Goal: Task Accomplishment & Management: Use online tool/utility

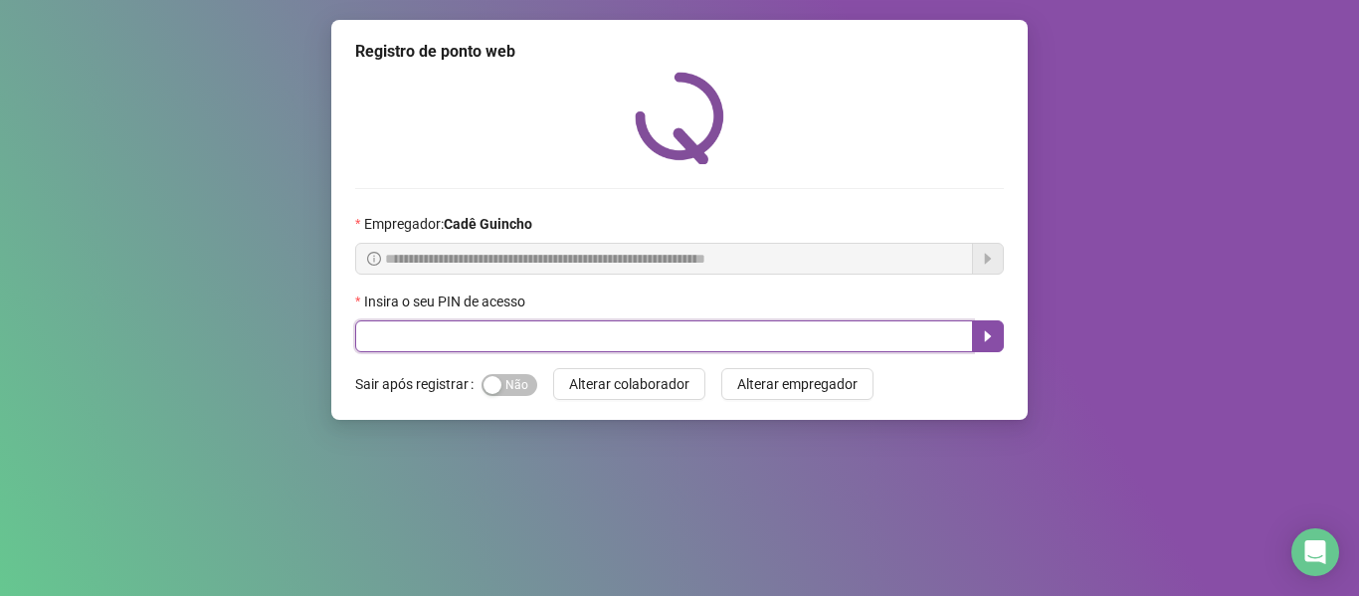
click at [474, 332] on input "text" at bounding box center [664, 336] width 618 height 32
type input "*****"
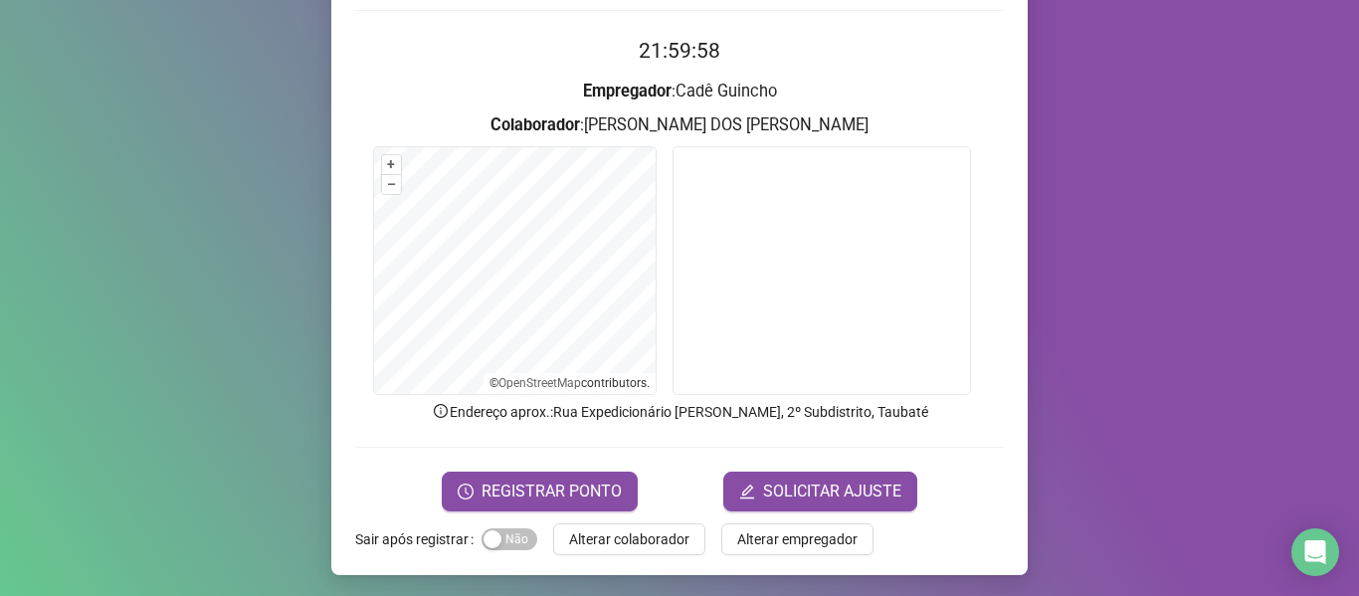
scroll to position [181, 0]
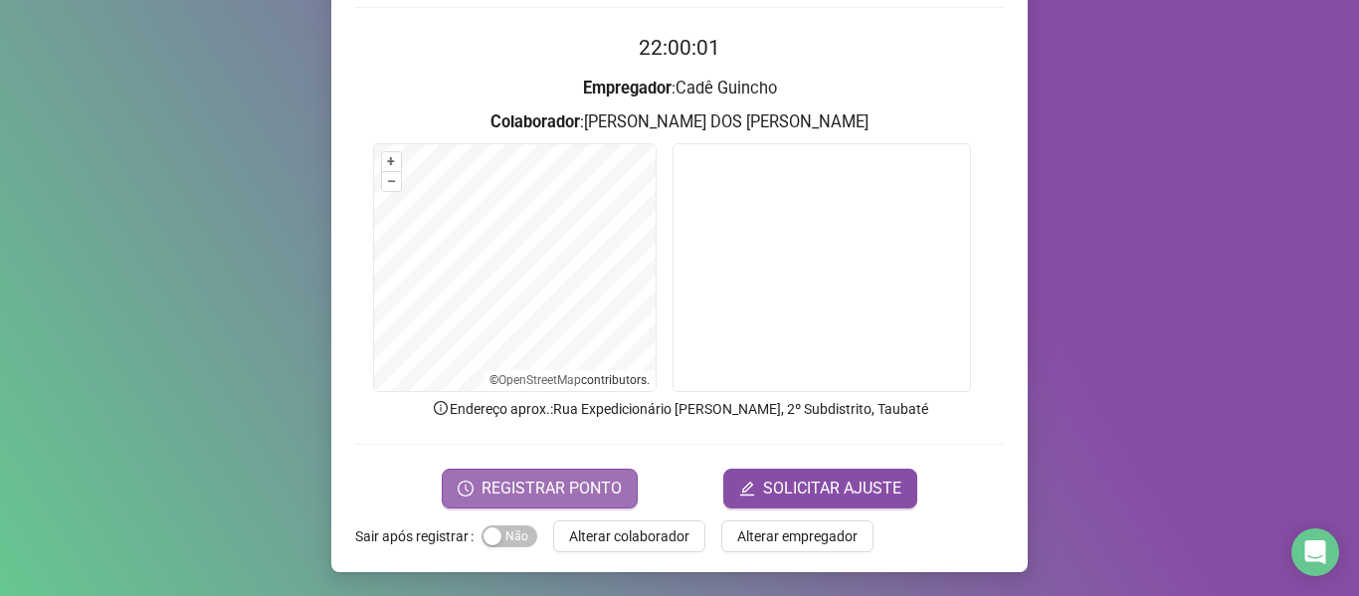
click at [505, 479] on span "REGISTRAR PONTO" at bounding box center [552, 489] width 140 height 24
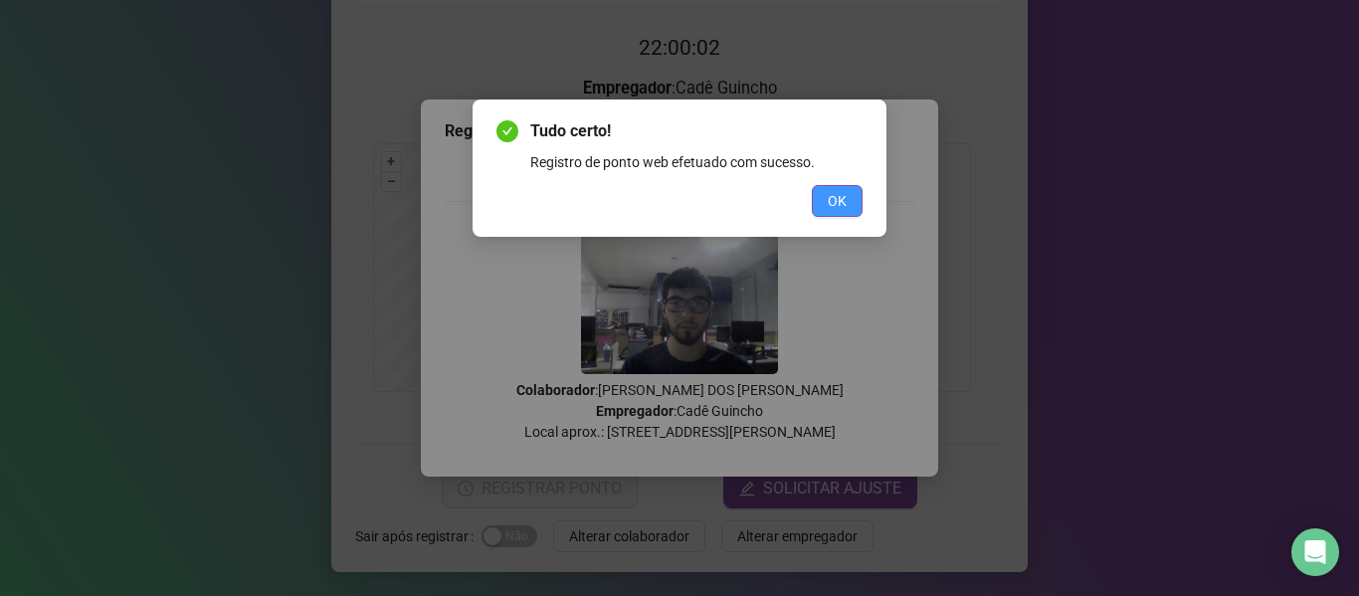
click at [839, 196] on span "OK" at bounding box center [837, 201] width 19 height 22
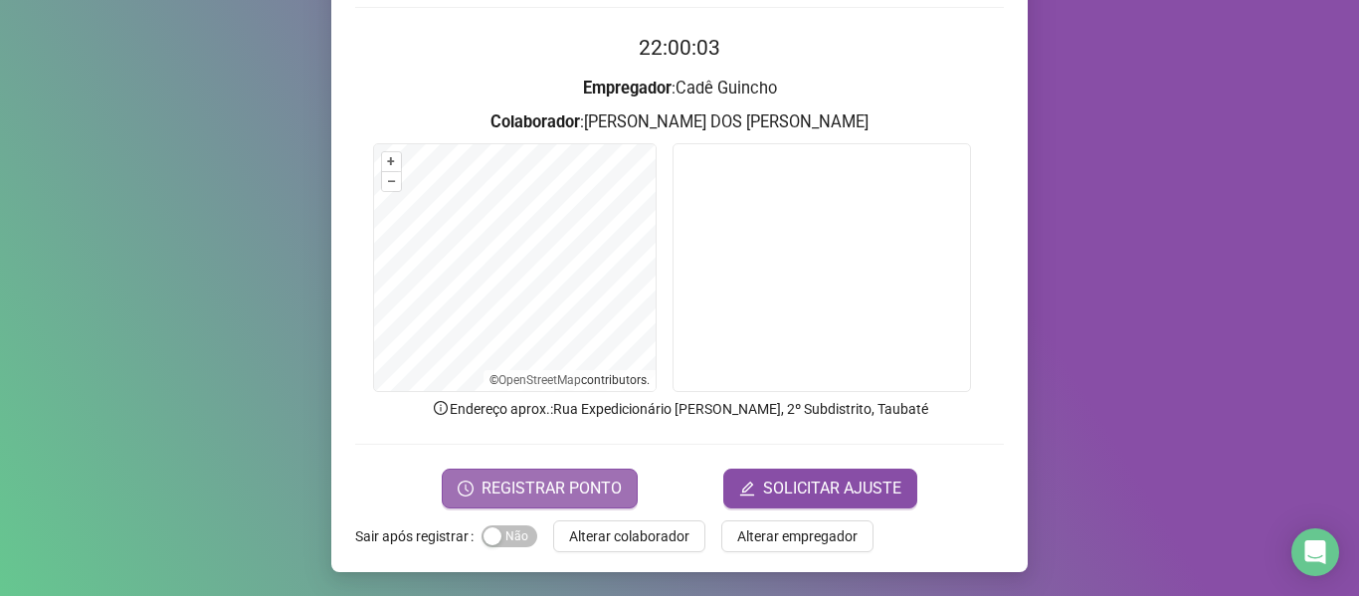
click at [525, 493] on span "REGISTRAR PONTO" at bounding box center [552, 489] width 140 height 24
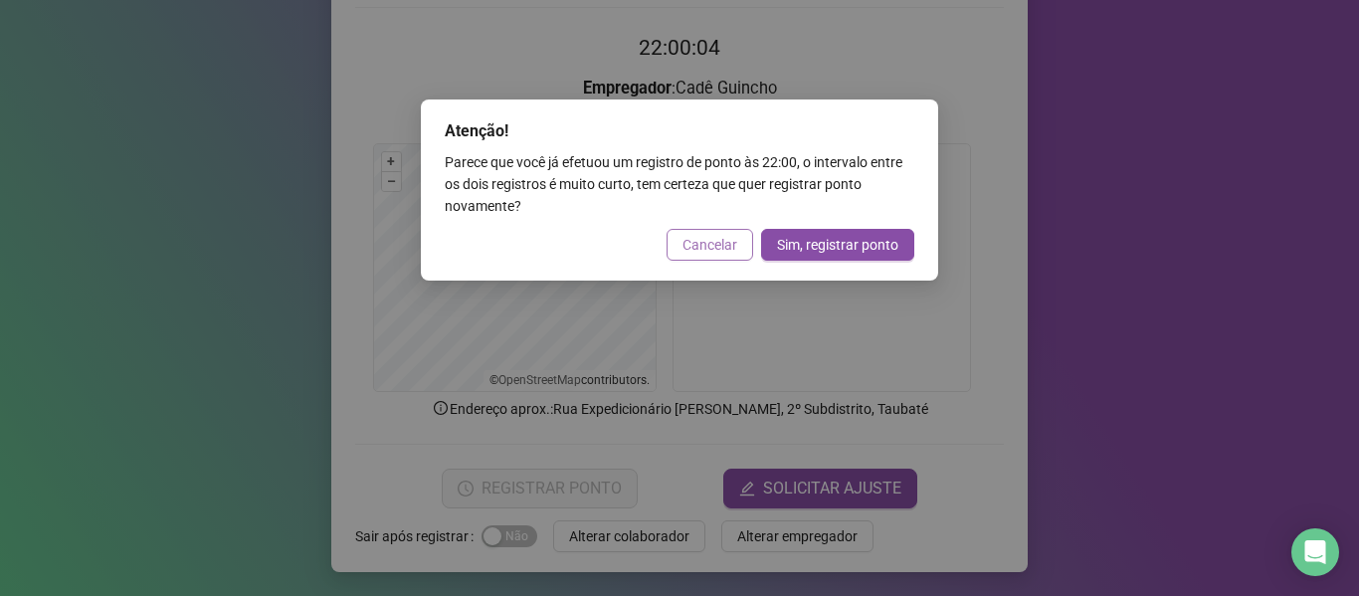
click at [703, 246] on span "Cancelar" at bounding box center [710, 245] width 55 height 22
